Goal: Information Seeking & Learning: Stay updated

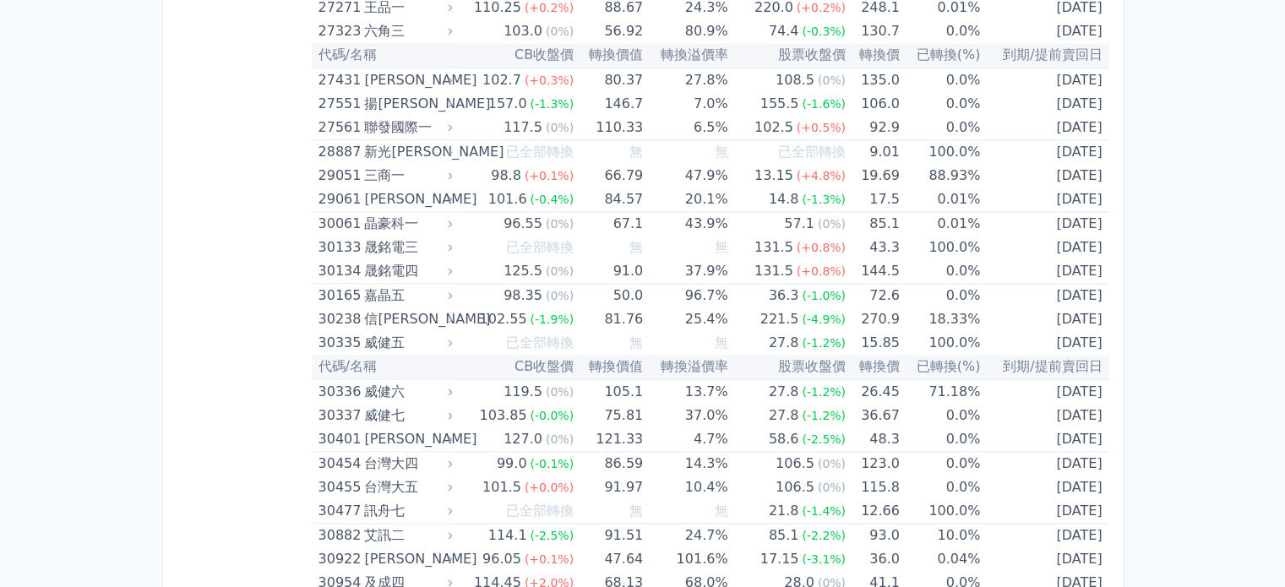
scroll to position [2366, 0]
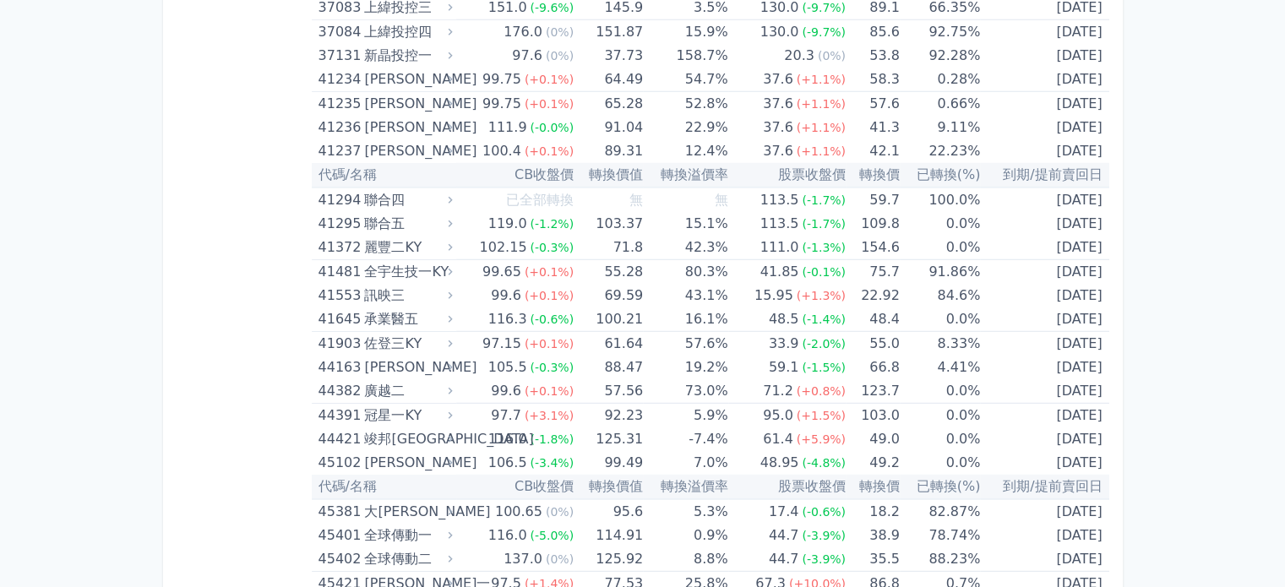
scroll to position [4657, 0]
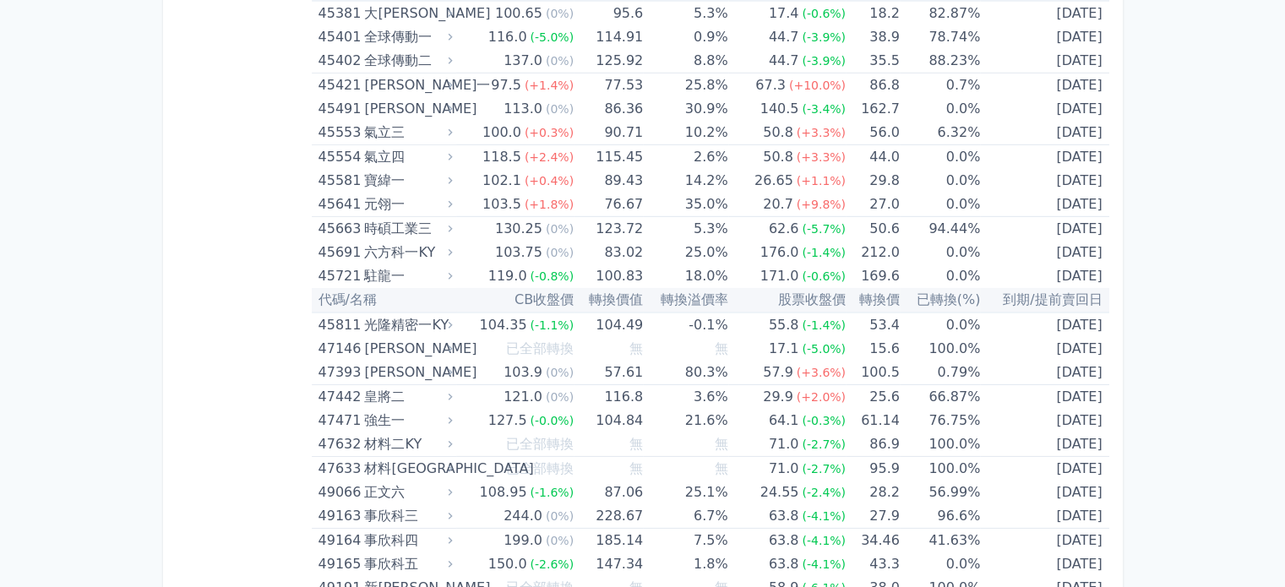
scroll to position [4648, 0]
